Goal: Task Accomplishment & Management: Use online tool/utility

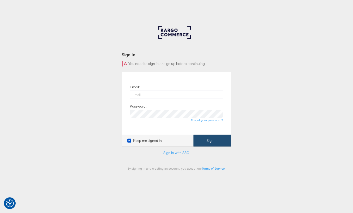
type input "[EMAIL_ADDRESS][PERSON_NAME][DOMAIN_NAME]"
click at [213, 139] on button "Sign In" at bounding box center [211, 141] width 37 height 12
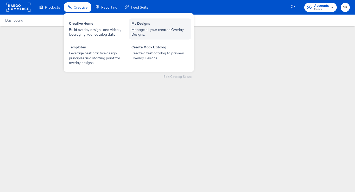
click at [146, 18] on div "My Designs Manage all your created Overlay Designs." at bounding box center [160, 28] width 62 height 21
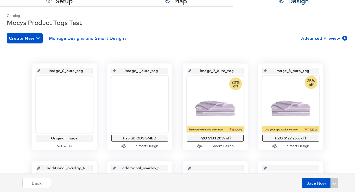
scroll to position [64, 0]
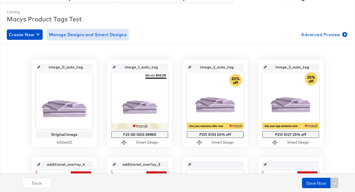
click at [96, 35] on span "Manage Designs and Smart Designs" at bounding box center [88, 34] width 78 height 7
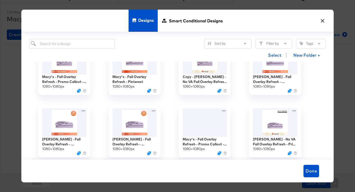
scroll to position [85, 0]
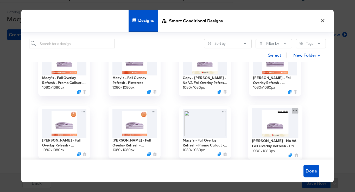
click at [294, 111] on div "Macy's - No VA Fall Overlay Refresh - Price Strike / Full Price 1080 × 1080 px" at bounding box center [275, 132] width 70 height 62
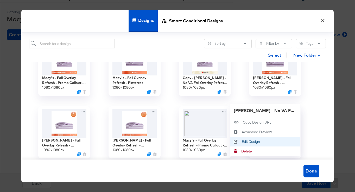
click at [242, 142] on div "Edit Design Edit Design" at bounding box center [242, 142] width 0 height 0
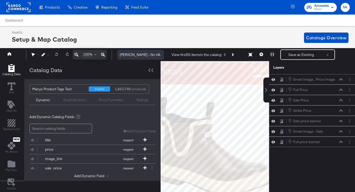
click at [129, 58] on input "Macy's - No VA Fall Overlay Refresh - Price Strike / Full Price" at bounding box center [140, 55] width 46 height 10
click at [124, 56] on input "Macy's - No VA Fall Overlay Refresh - Price Strike / Full Price" at bounding box center [140, 55] width 46 height 10
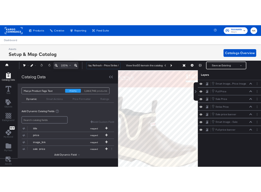
scroll to position [0, 55]
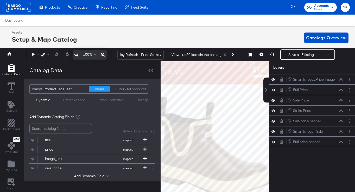
drag, startPoint x: 124, startPoint y: 56, endPoint x: 166, endPoint y: 56, distance: 42.4
click at [166, 56] on div "Macy's - No VA Fall Overlay Refresh - Price Strike / Full Price View first 50 i…" at bounding box center [232, 54] width 238 height 10
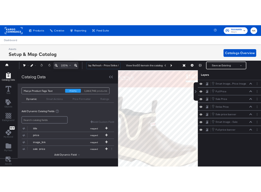
scroll to position [0, 0]
